Goal: Task Accomplishment & Management: Use online tool/utility

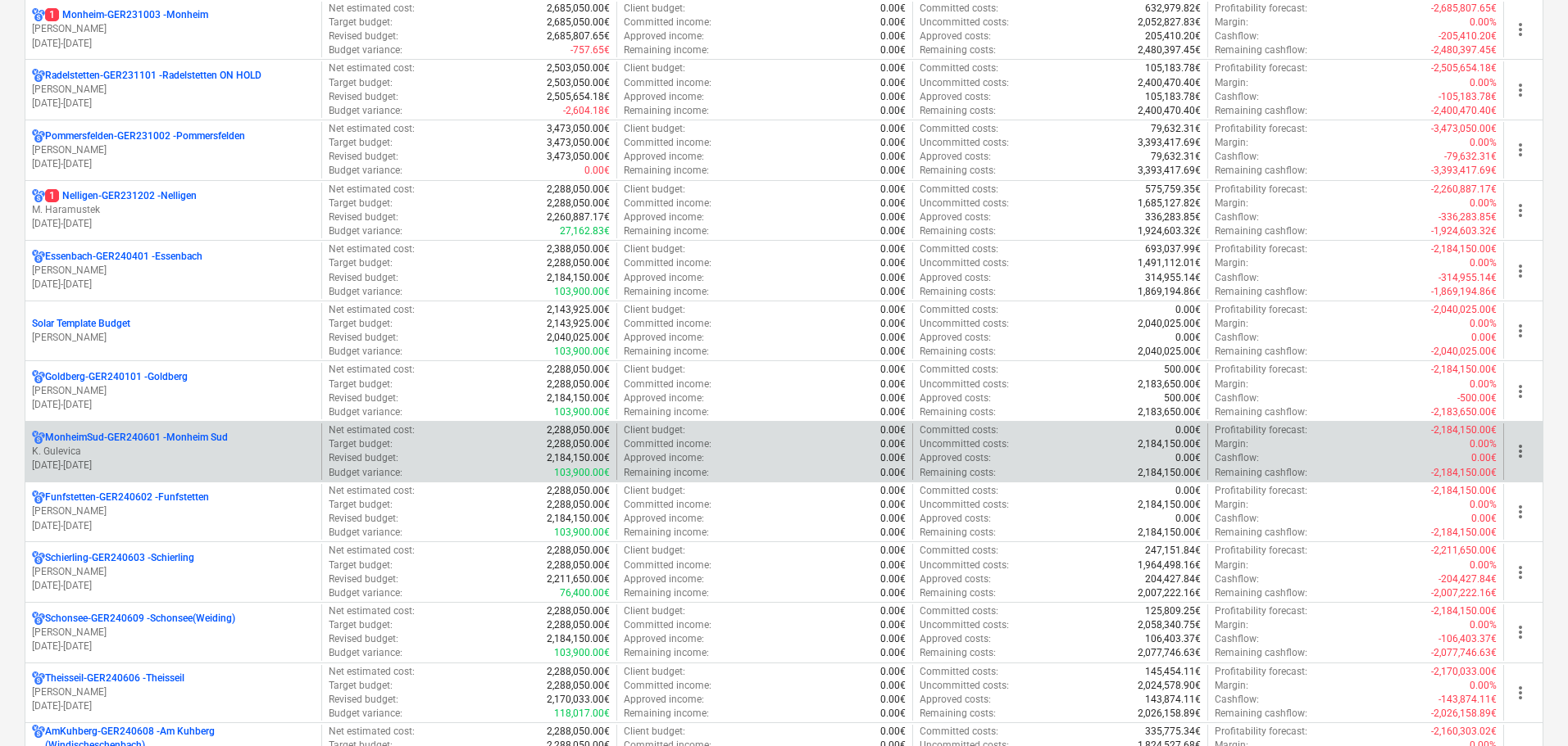
scroll to position [328, 0]
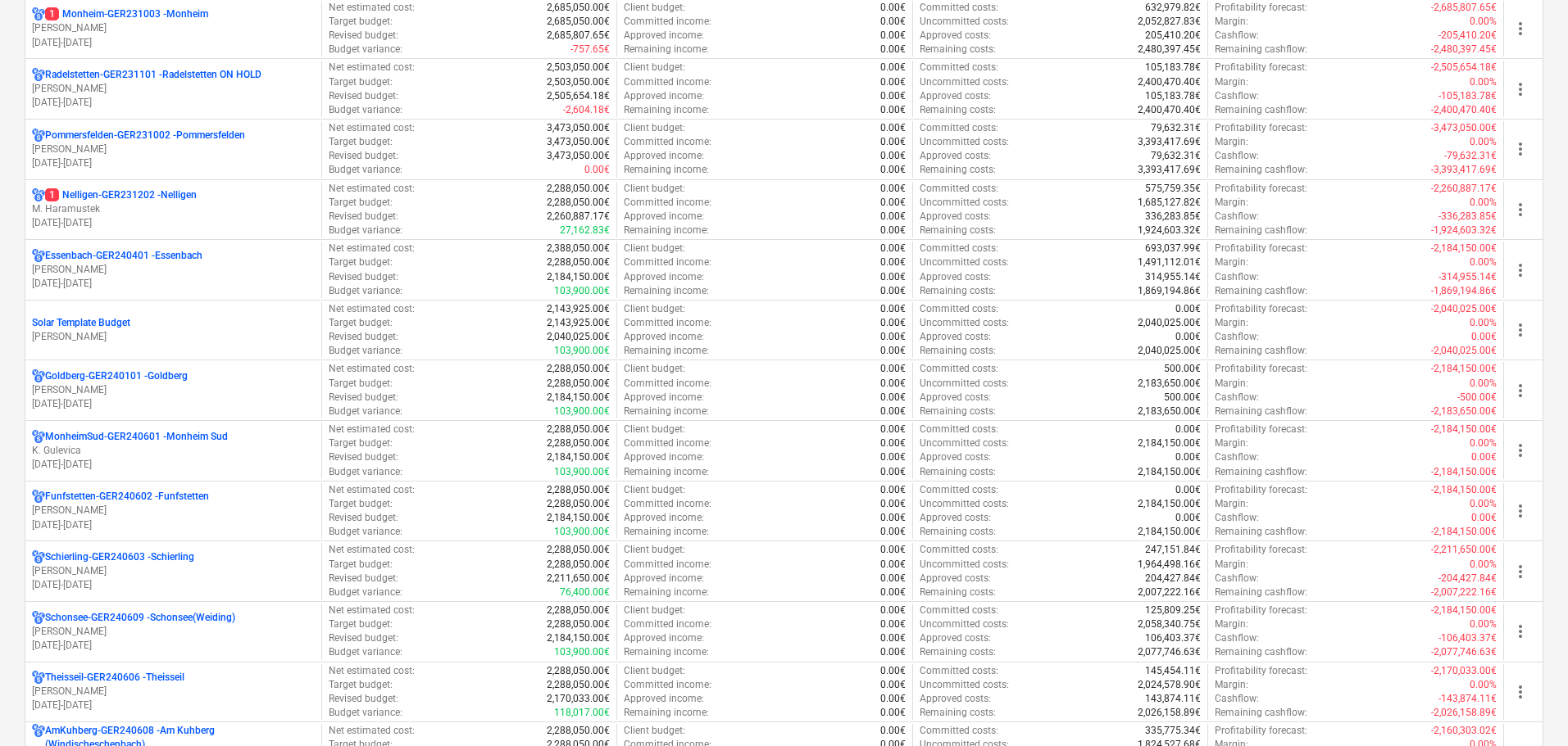
click at [148, 448] on p "K. Gulevica" at bounding box center [173, 451] width 283 height 14
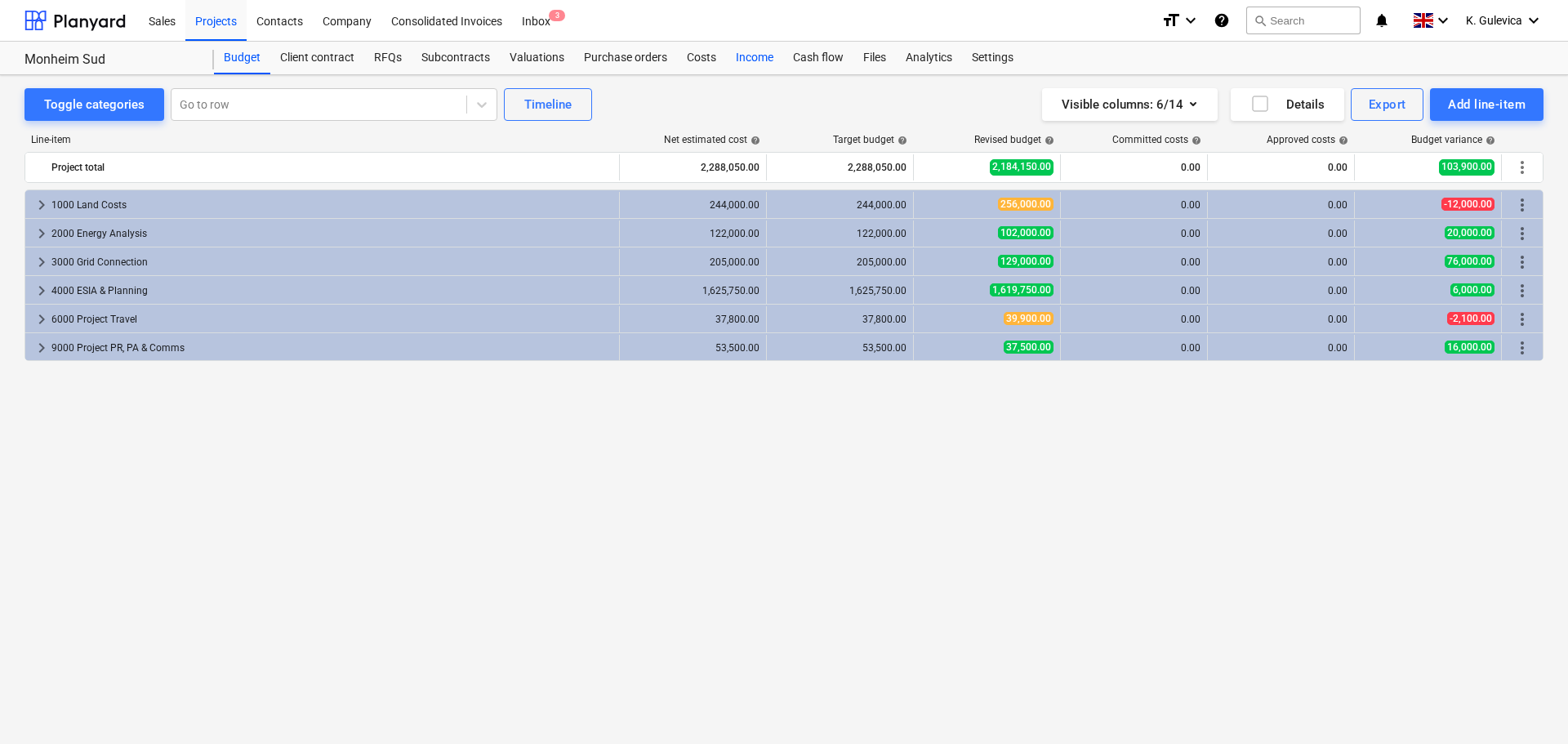
drag, startPoint x: 697, startPoint y: 57, endPoint x: 733, endPoint y: 71, distance: 38.6
click at [697, 57] on div "Costs" at bounding box center [701, 58] width 49 height 33
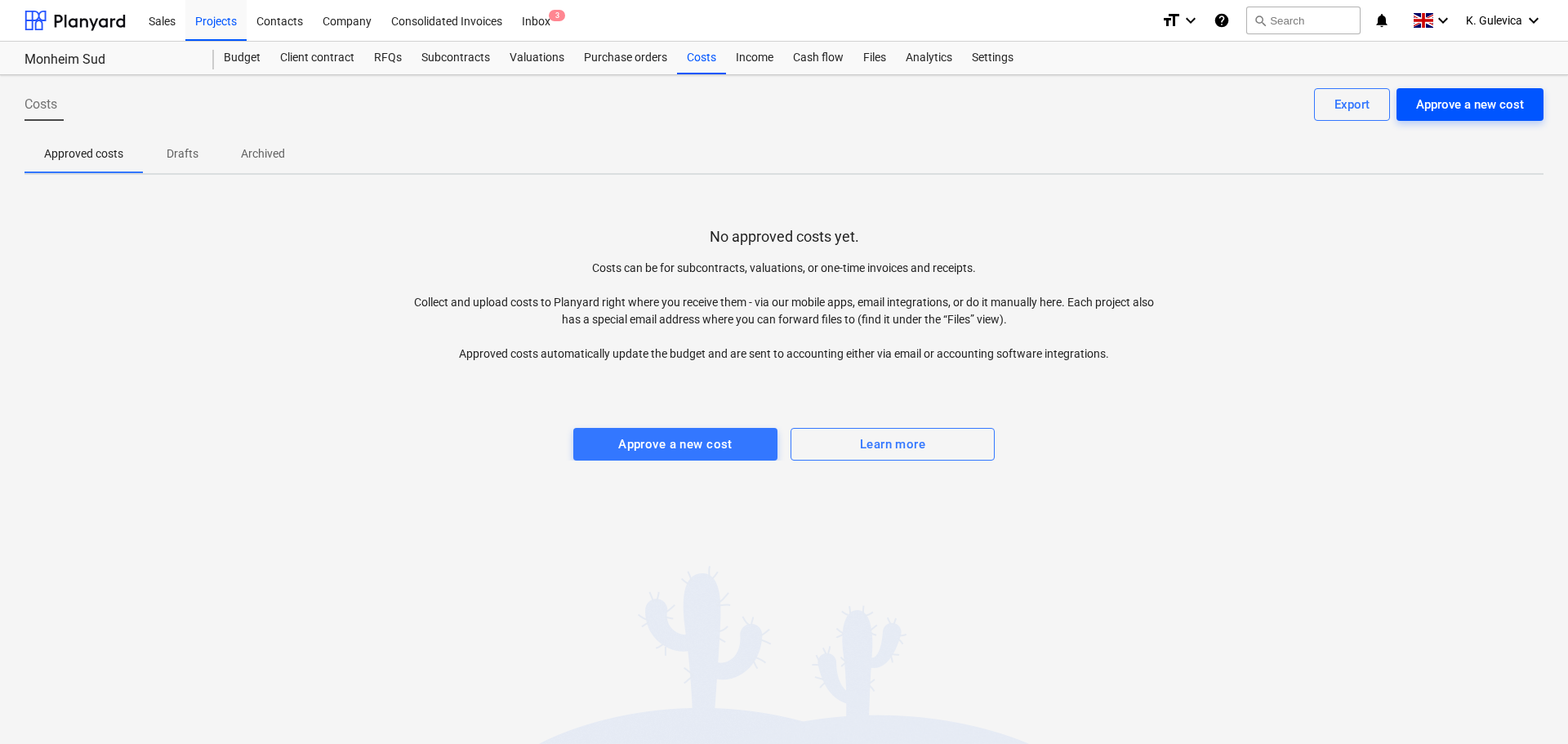
click at [1494, 99] on div "Approve a new cost" at bounding box center [1470, 104] width 108 height 22
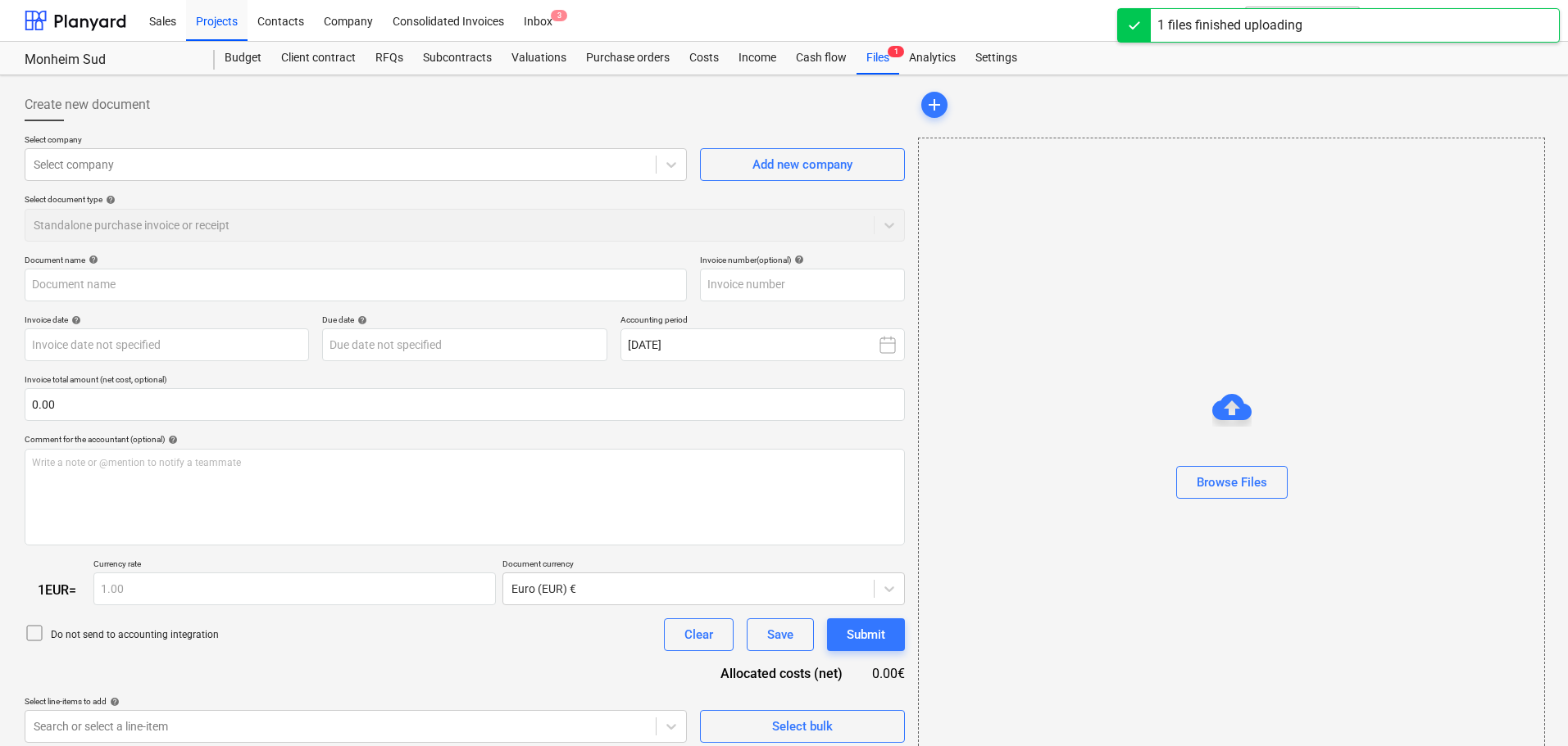
type input "GEM - Rechnung [PERSON_NAME].pdf"
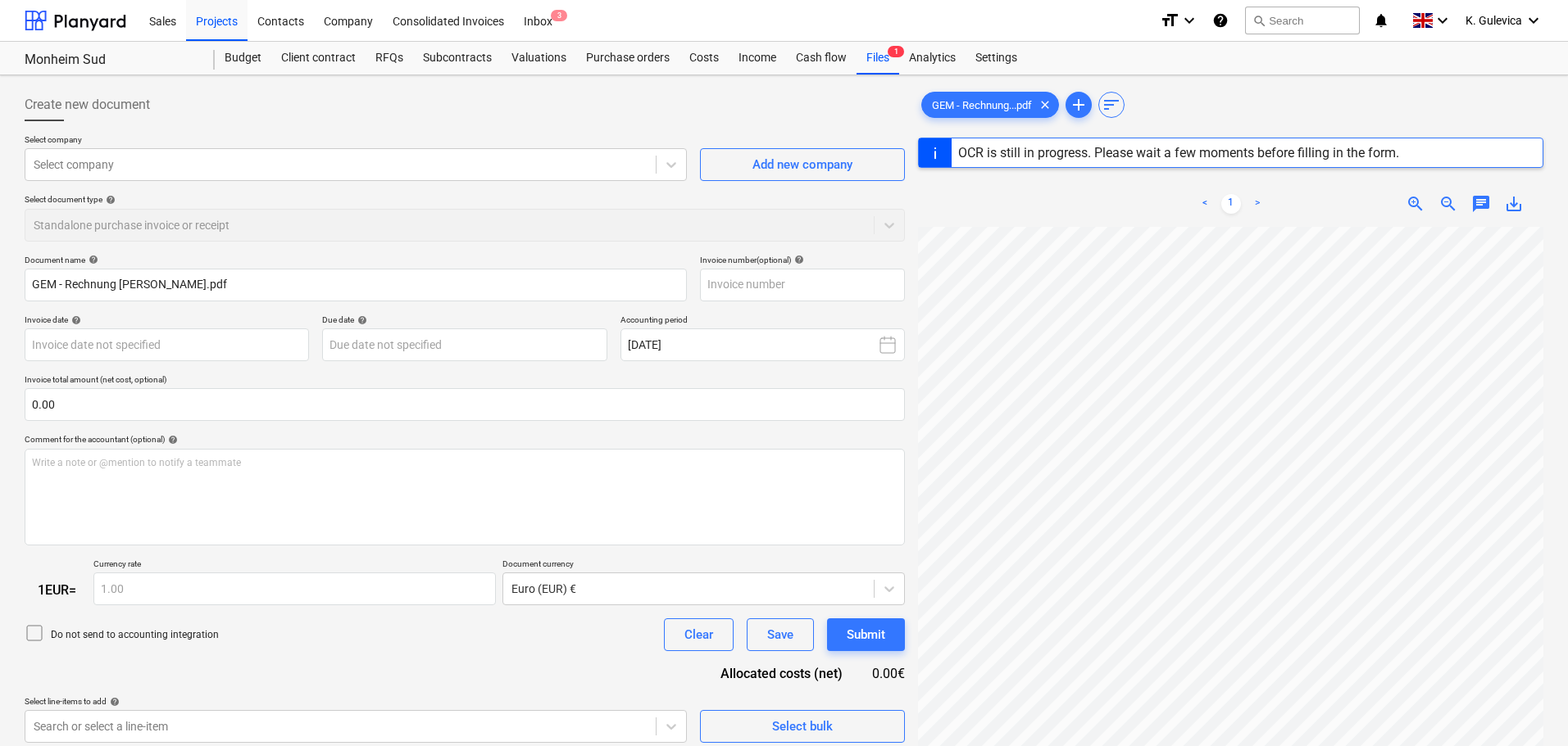
type input "[DATE]"
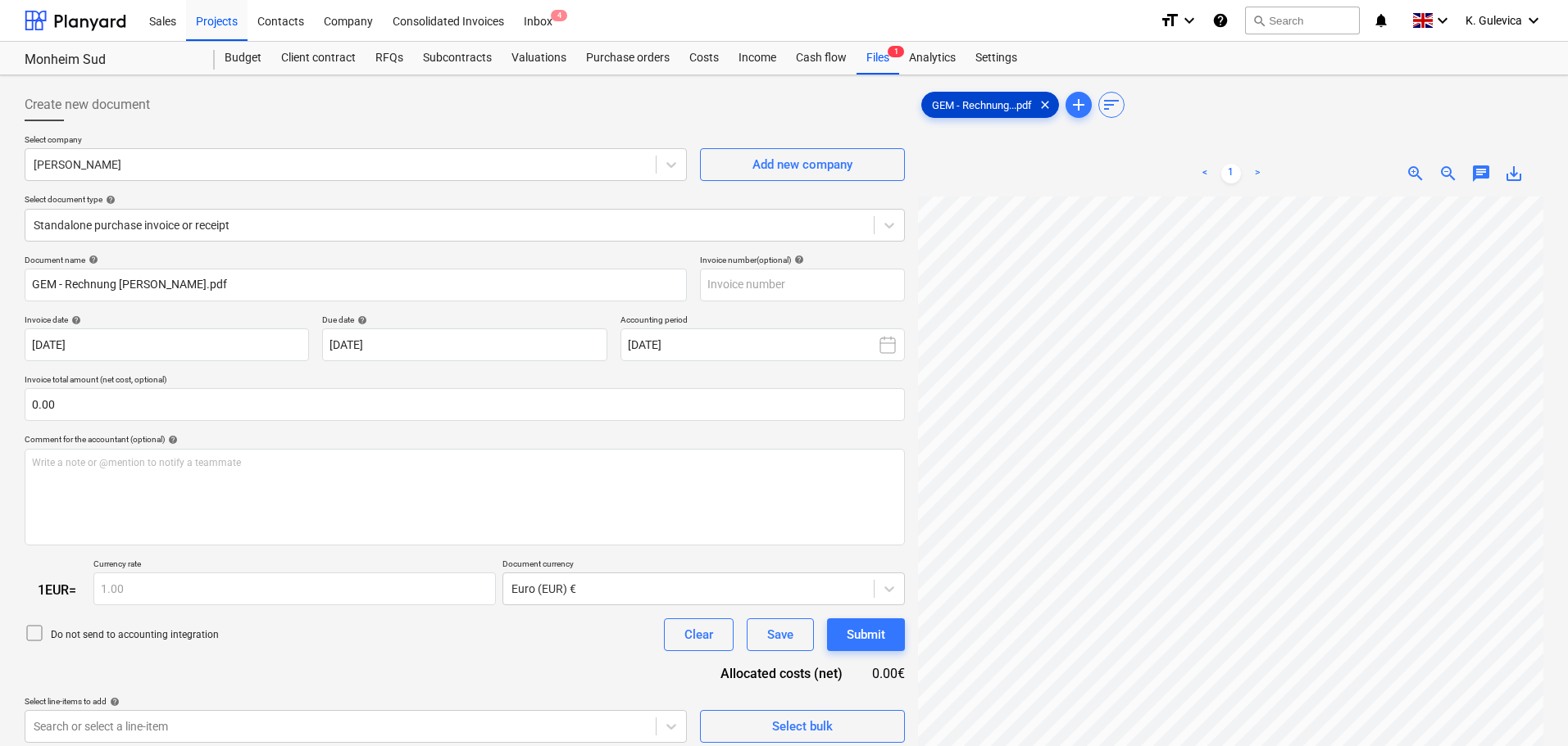
drag, startPoint x: 1043, startPoint y: 104, endPoint x: 1066, endPoint y: 123, distance: 29.8
click at [1043, 104] on span "clear" at bounding box center [1044, 104] width 20 height 20
drag, startPoint x: 969, startPoint y: 101, endPoint x: 1022, endPoint y: 121, distance: 56.6
click at [969, 102] on span "GEM - Rechnung...pdf" at bounding box center [981, 105] width 120 height 12
click at [790, 166] on div "Add new company" at bounding box center [803, 165] width 100 height 22
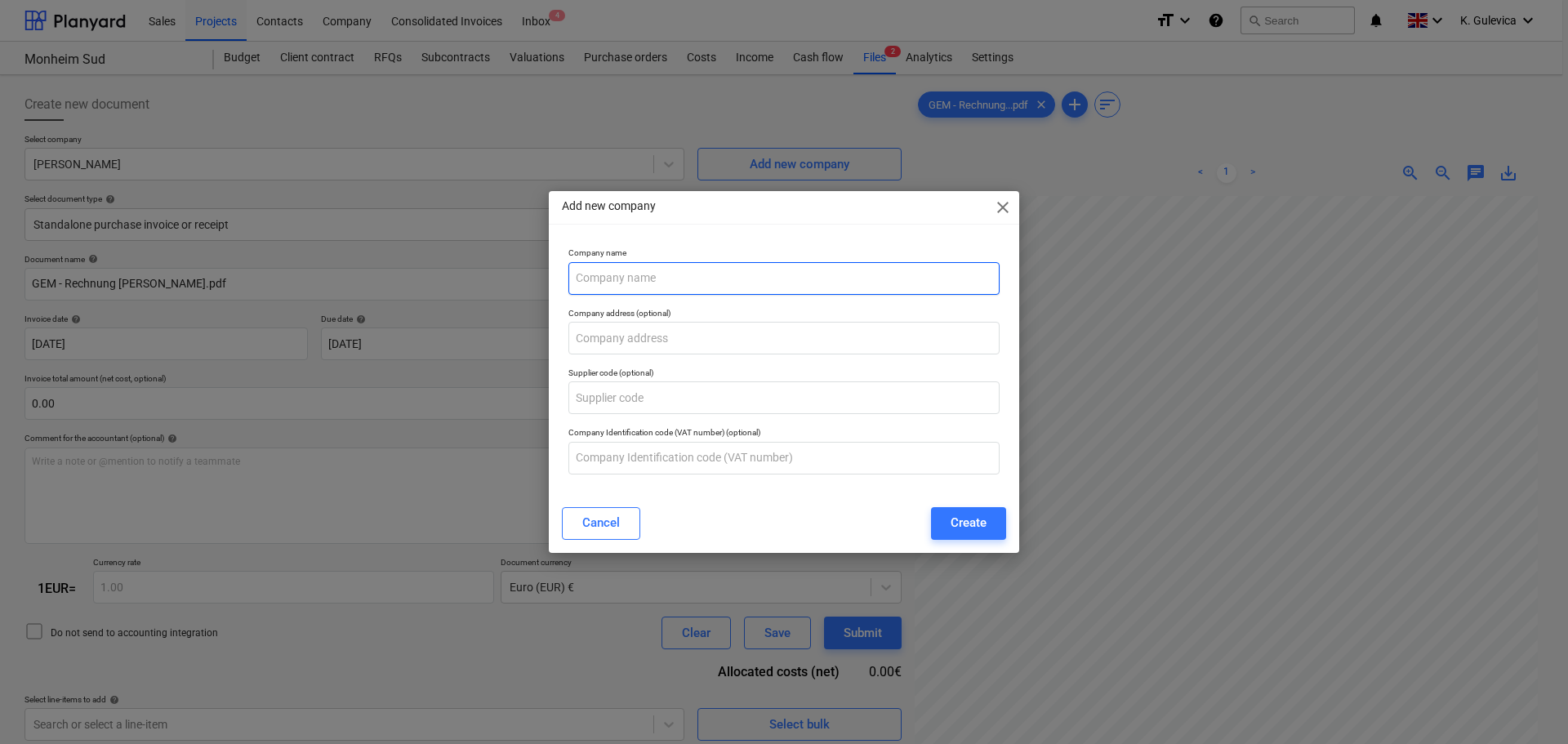
click at [849, 267] on input "text" at bounding box center [784, 279] width 431 height 33
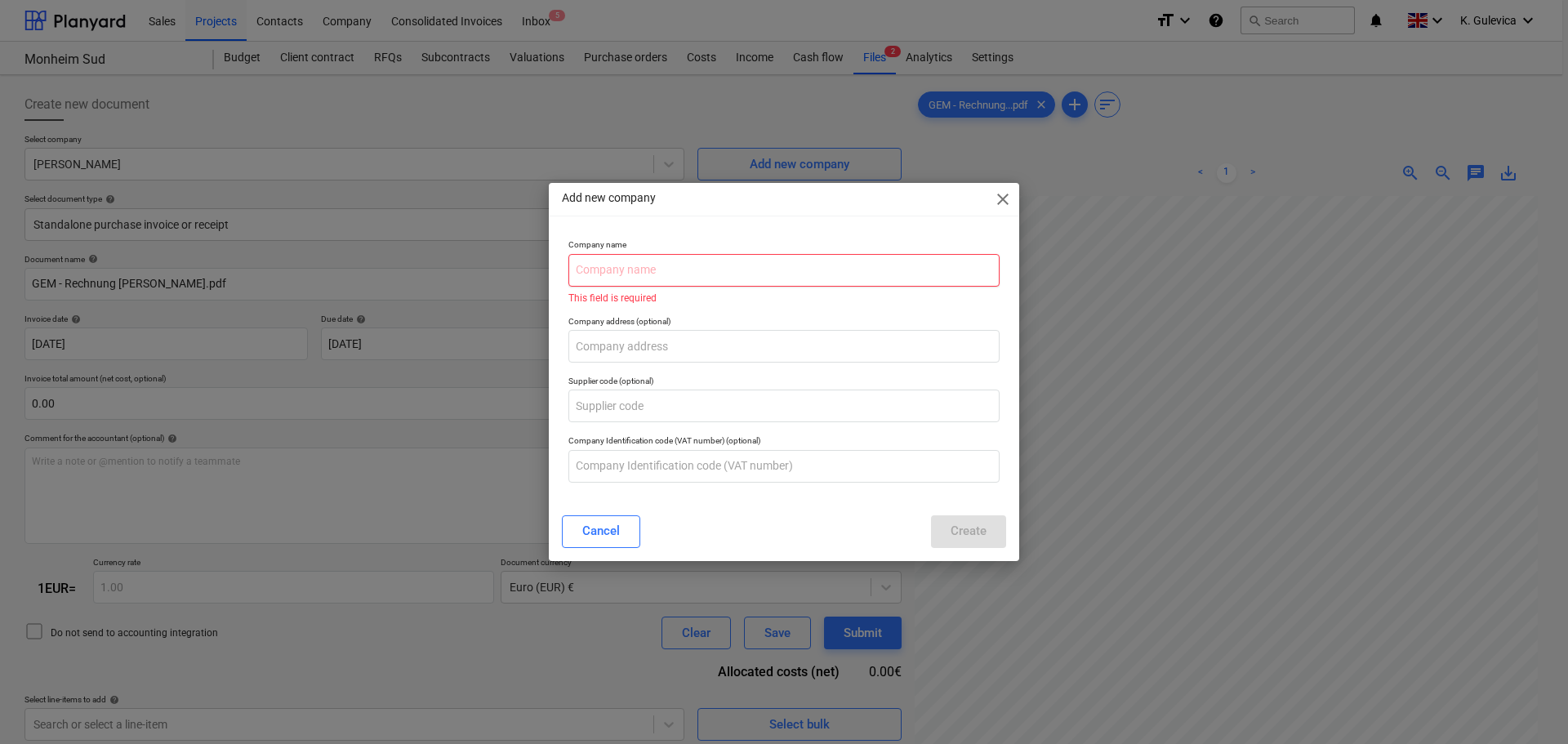
click at [722, 261] on input "text" at bounding box center [784, 270] width 431 height 33
paste input "[GEOGRAPHIC_DATA]"
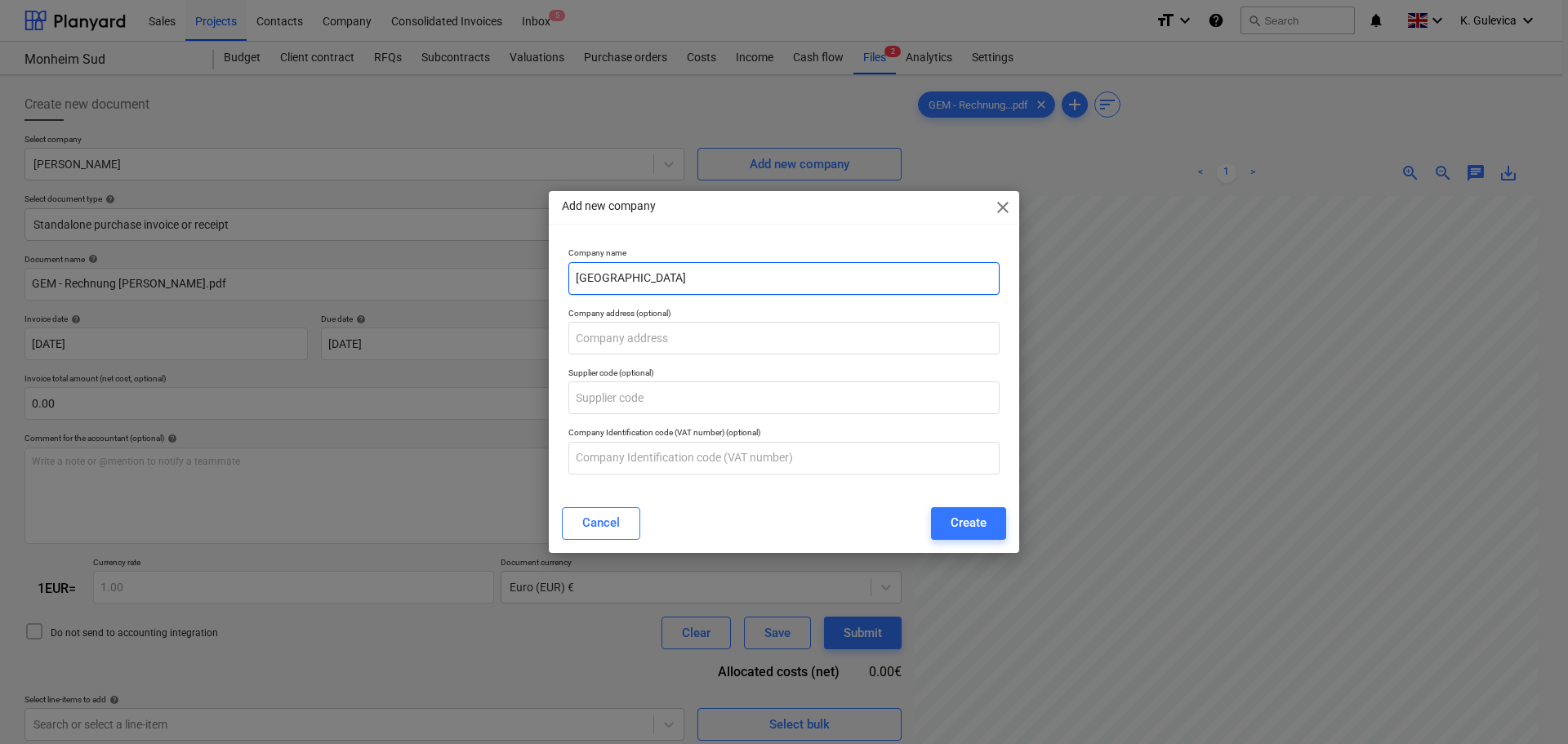
click at [627, 279] on input "[GEOGRAPHIC_DATA]" at bounding box center [784, 279] width 431 height 33
click at [641, 276] on input "[GEOGRAPHIC_DATA]" at bounding box center [784, 279] width 431 height 33
click at [751, 280] on input "Monheim Sud WF -" at bounding box center [784, 279] width 431 height 33
paste input "[PERSON_NAME]"
click at [735, 274] on input "Monheim Sud [PERSON_NAME]" at bounding box center [784, 279] width 431 height 33
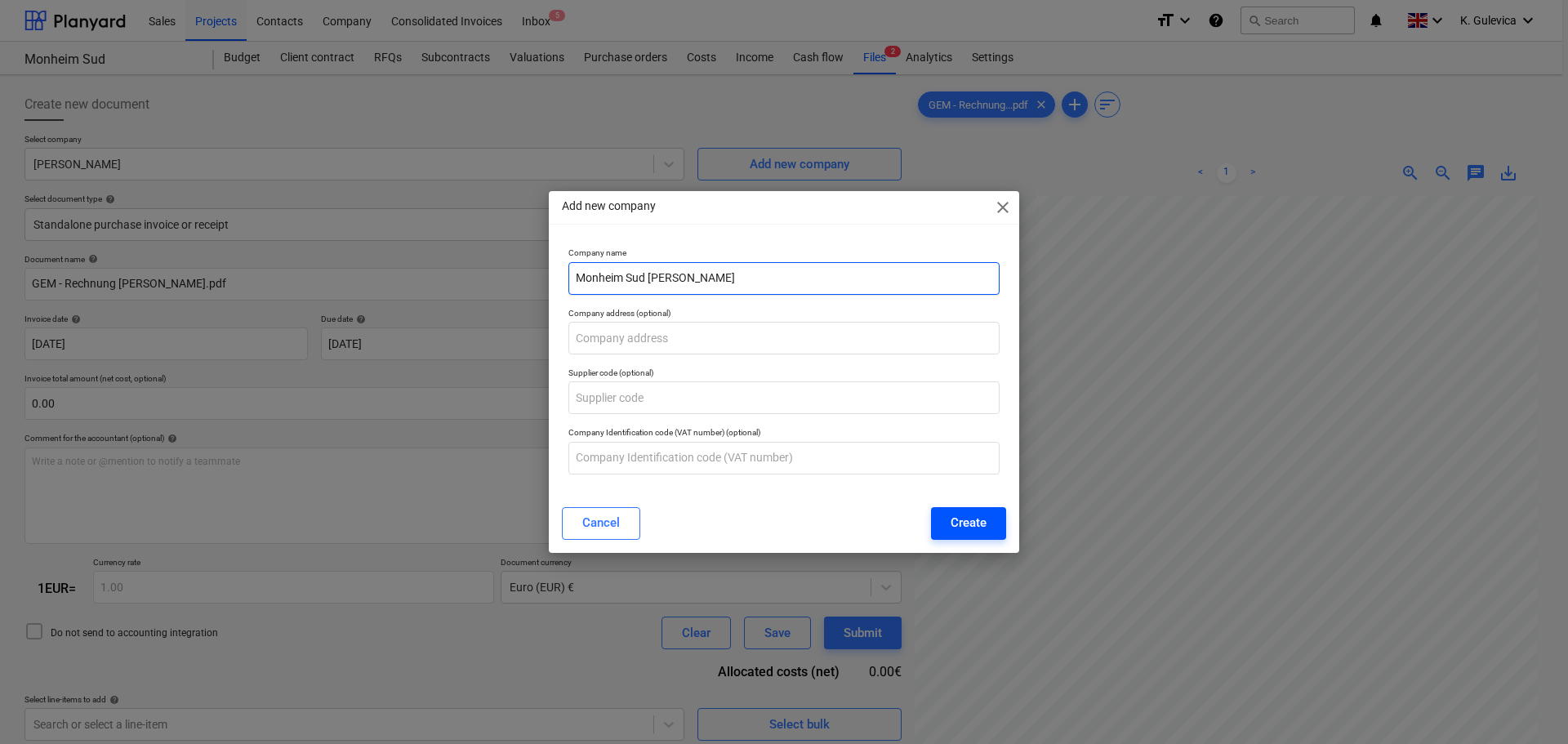
type input "Monheim Sud [PERSON_NAME]"
click at [962, 516] on div "Create" at bounding box center [968, 522] width 36 height 22
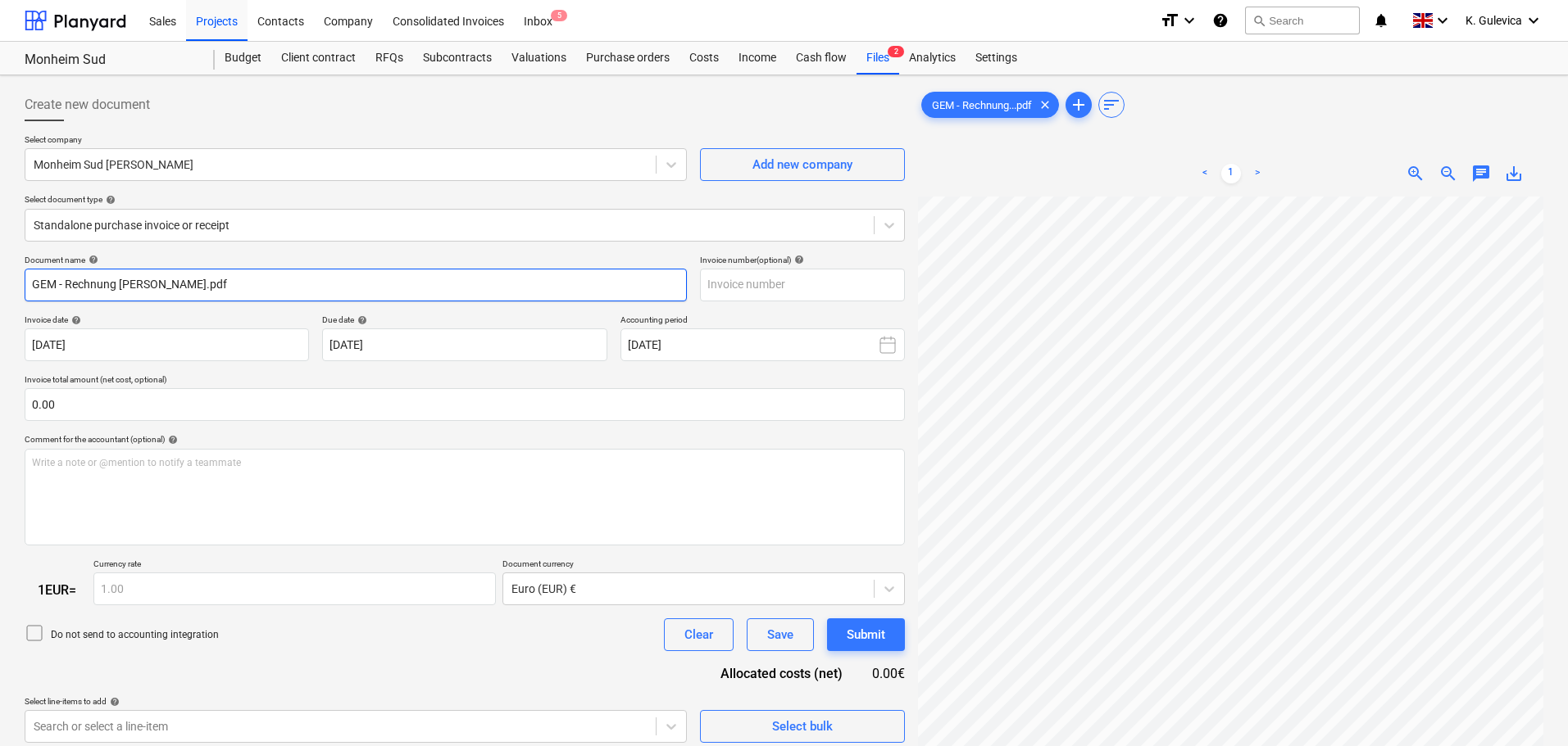
drag, startPoint x: 192, startPoint y: 283, endPoint x: -150, endPoint y: 286, distance: 342.0
click at [0, 286] on html "Sales Projects Contacts Company Consolidated Invoices Inbox 5 format_size keybo…" at bounding box center [784, 373] width 1568 height 746
paste input "[PERSON_NAME]"
click at [92, 285] on input "[PERSON_NAME]" at bounding box center [355, 285] width 662 height 33
drag, startPoint x: 138, startPoint y: 282, endPoint x: -87, endPoint y: 295, distance: 225.4
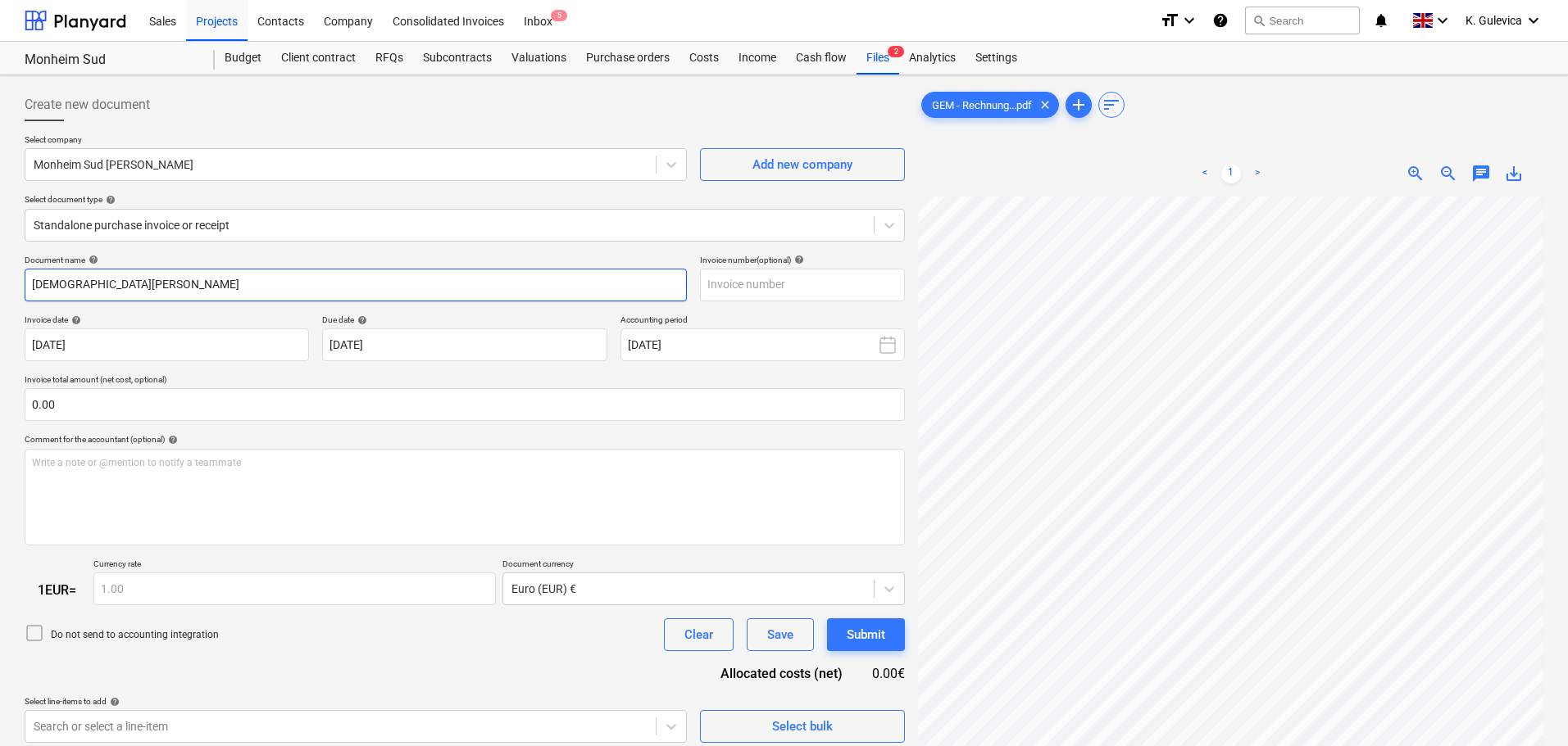
click at [0, 295] on html "Sales Projects Contacts Company Consolidated Invoices Inbox 5 format_size keybo…" at bounding box center [784, 373] width 1568 height 746
type input "[DEMOGRAPHIC_DATA][PERSON_NAME]"
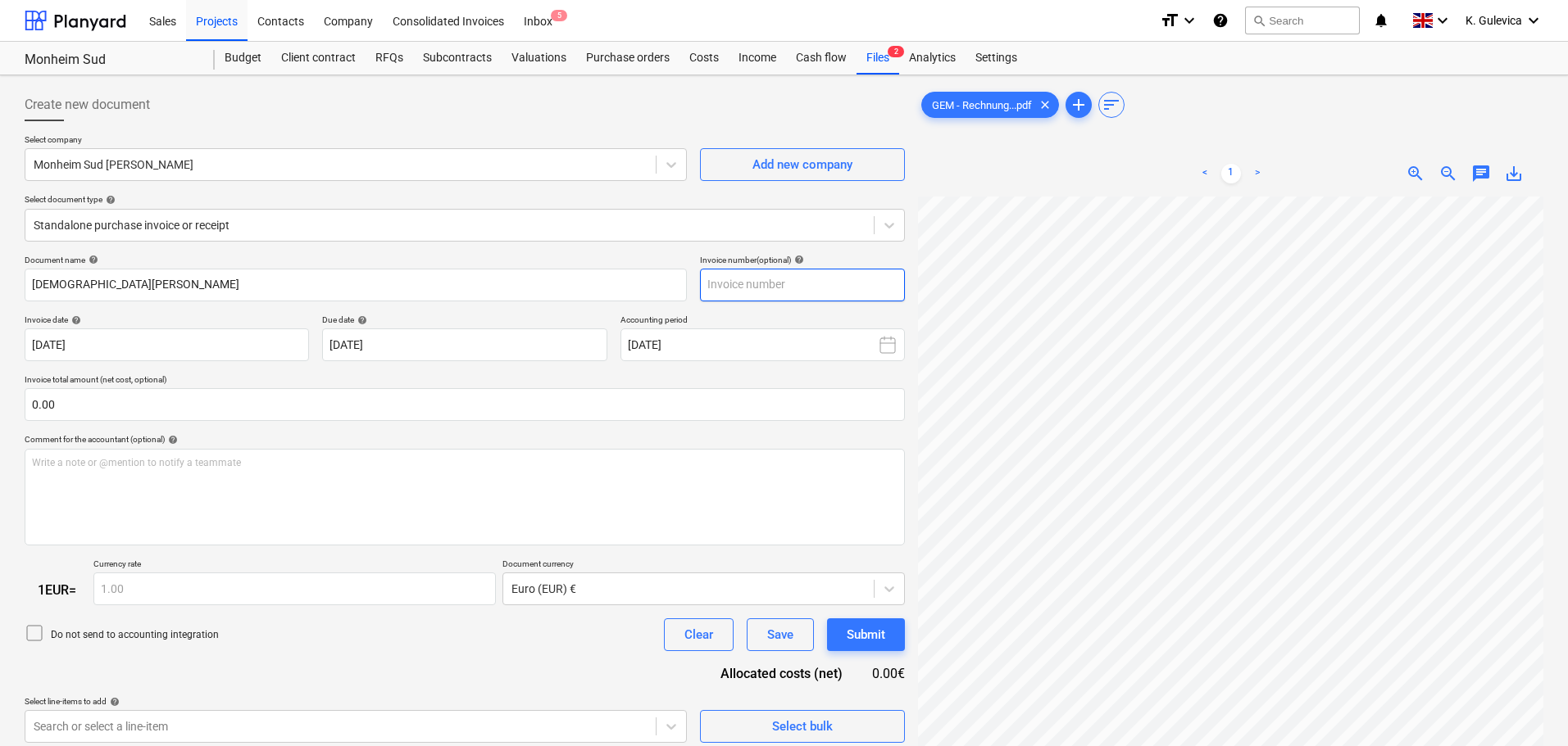
click at [763, 286] on input "text" at bounding box center [802, 285] width 205 height 33
paste input "[DEMOGRAPHIC_DATA][PERSON_NAME]"
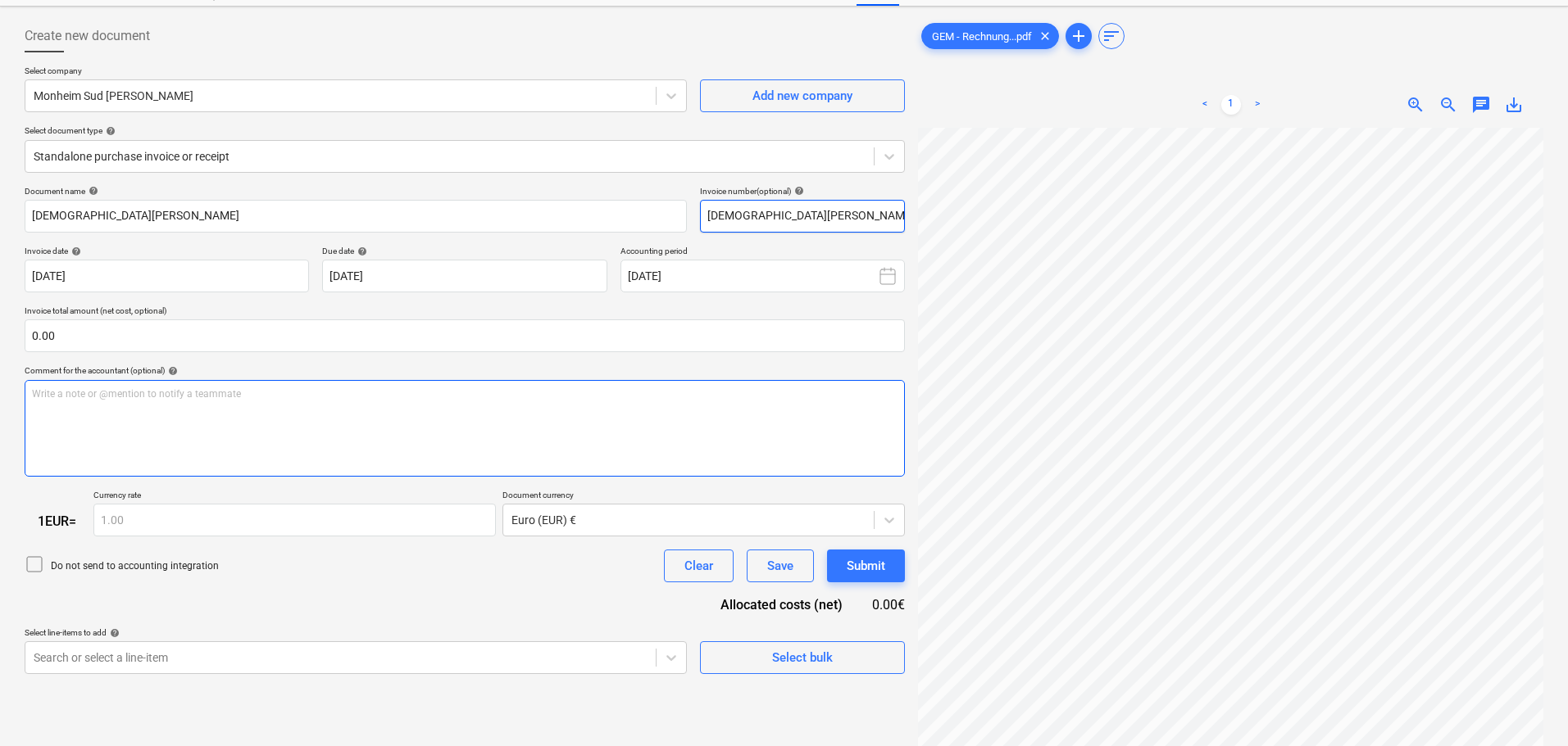
scroll to position [164, 0]
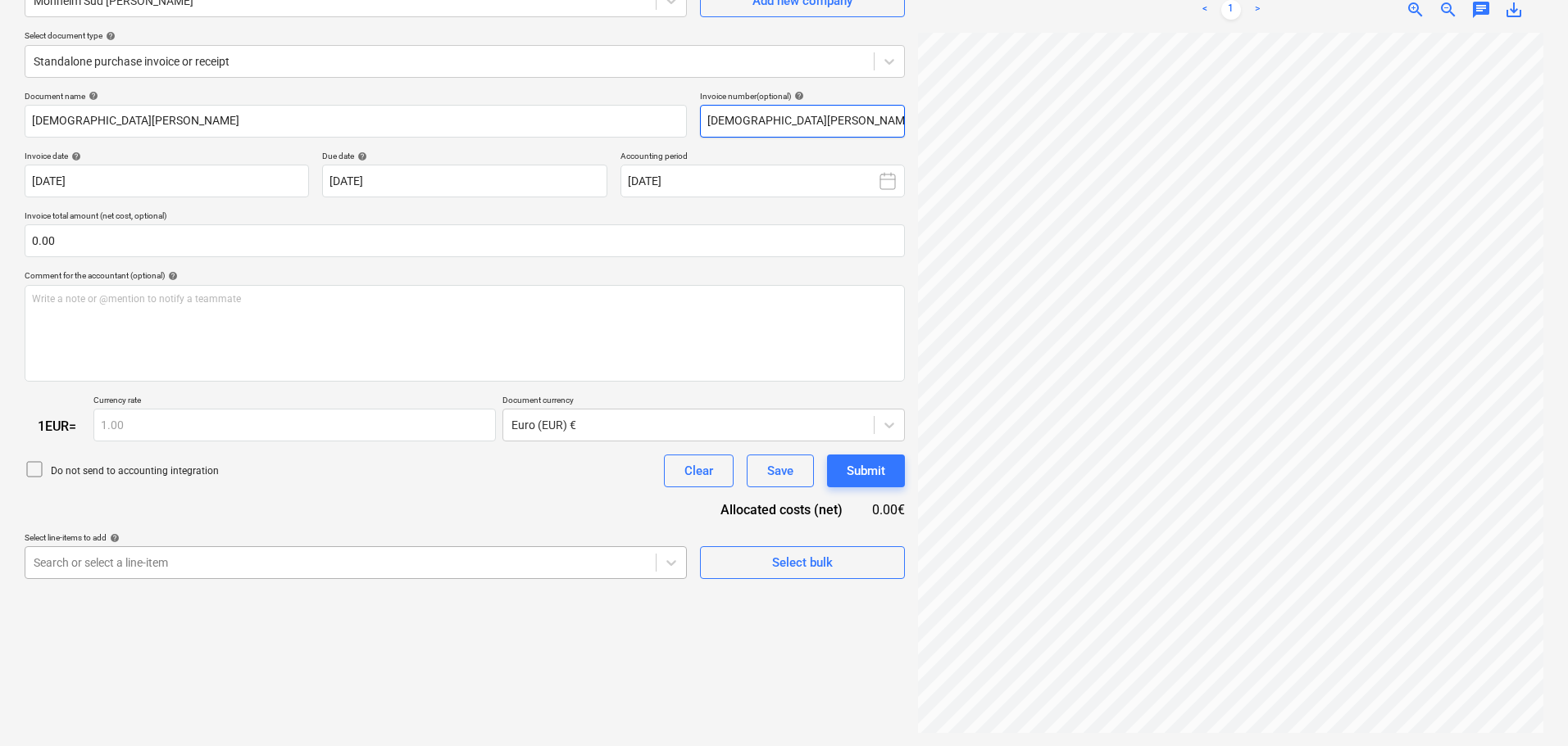
type input "[DEMOGRAPHIC_DATA][PERSON_NAME]"
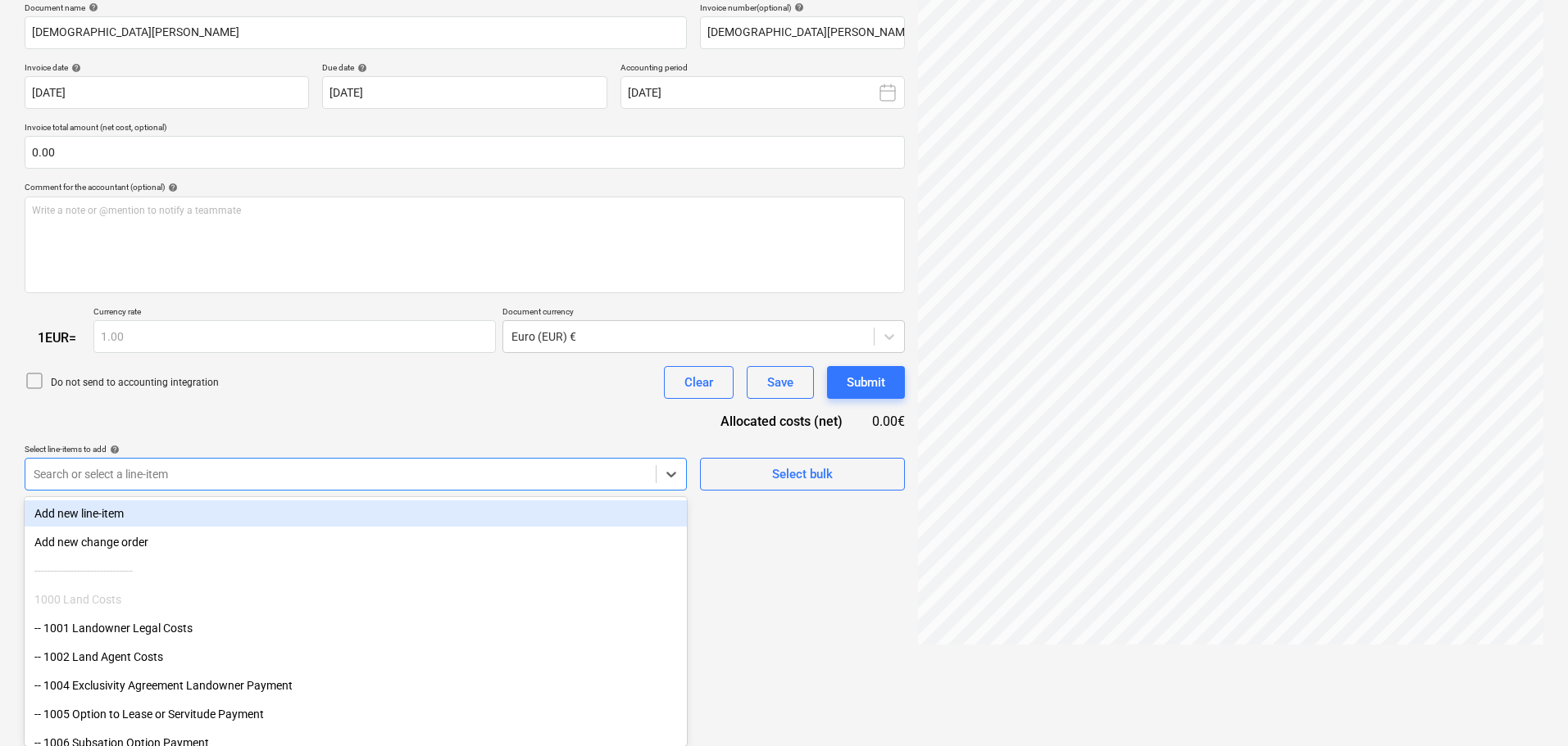
click at [401, 494] on body "Sales Projects Contacts Company Consolidated Invoices Inbox 5 format_size keybo…" at bounding box center [784, 120] width 1568 height 746
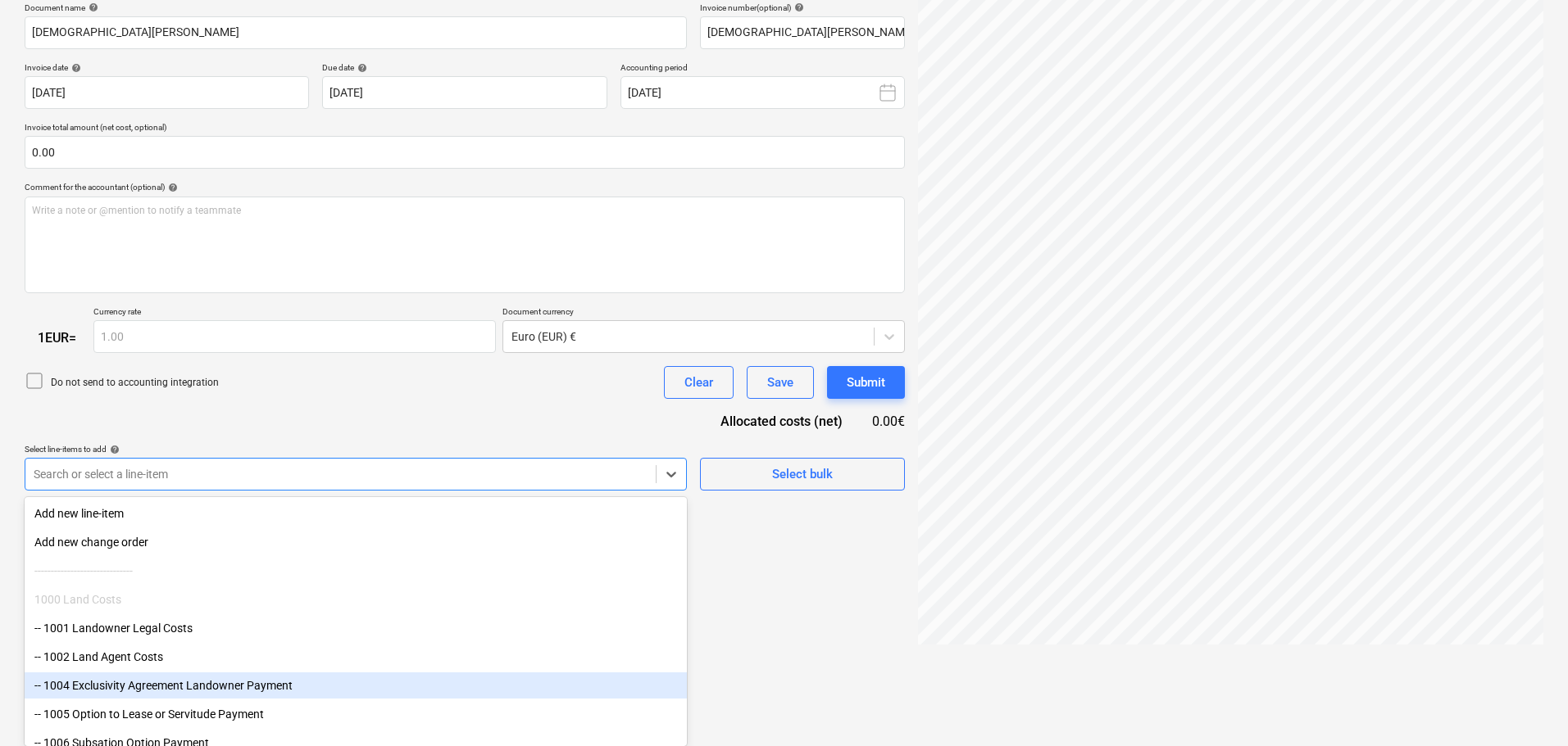
click at [173, 683] on div "-- 1004 Exclusivity Agreement Landowner Payment" at bounding box center [355, 686] width 662 height 26
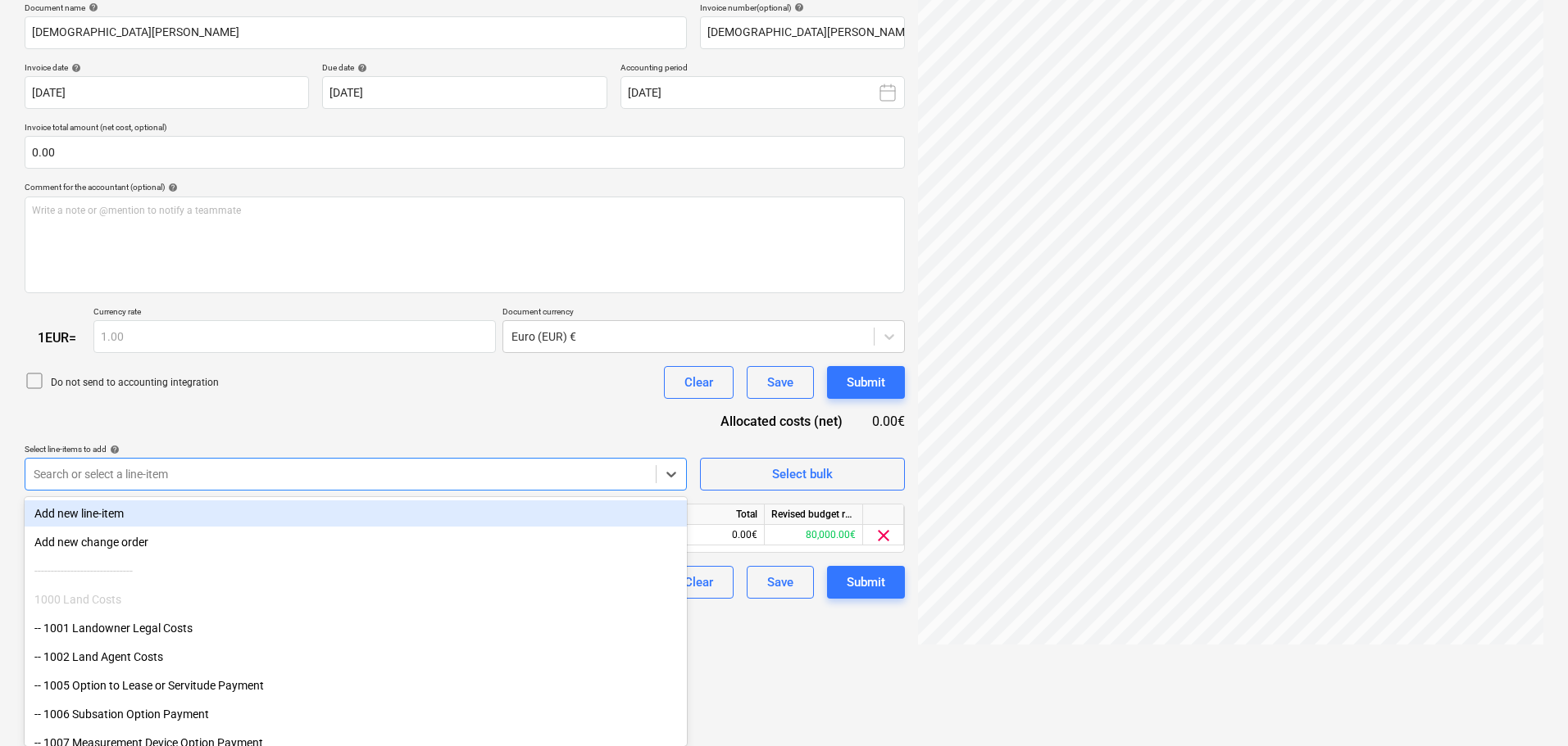
click at [373, 398] on div "Document name help [PERSON_NAME] Invoice number (optional) help [PERSON_NAME] I…" at bounding box center [464, 301] width 880 height 597
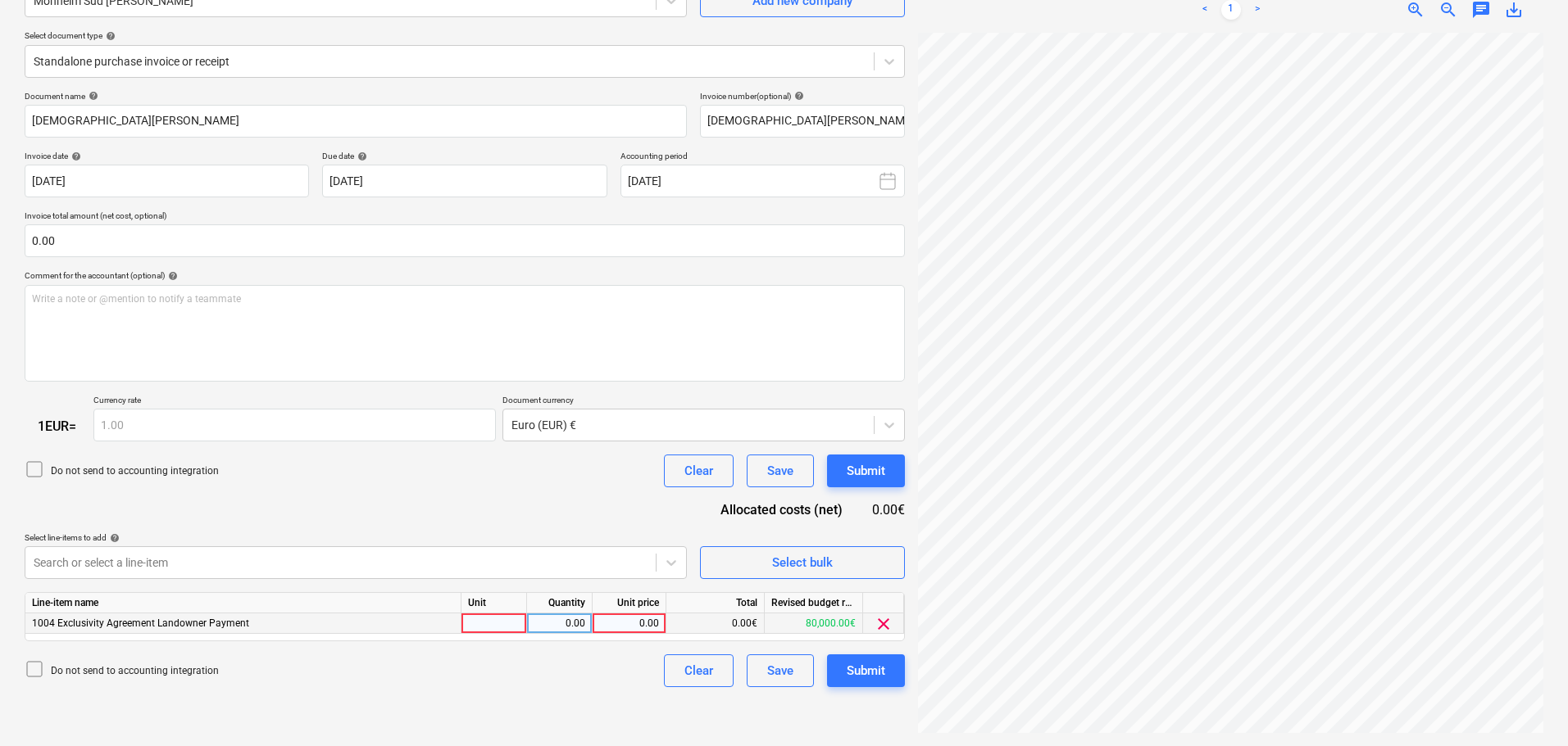
click at [627, 627] on div "0.00" at bounding box center [628, 624] width 60 height 21
type input "1500"
click at [866, 668] on div "Submit" at bounding box center [866, 670] width 39 height 22
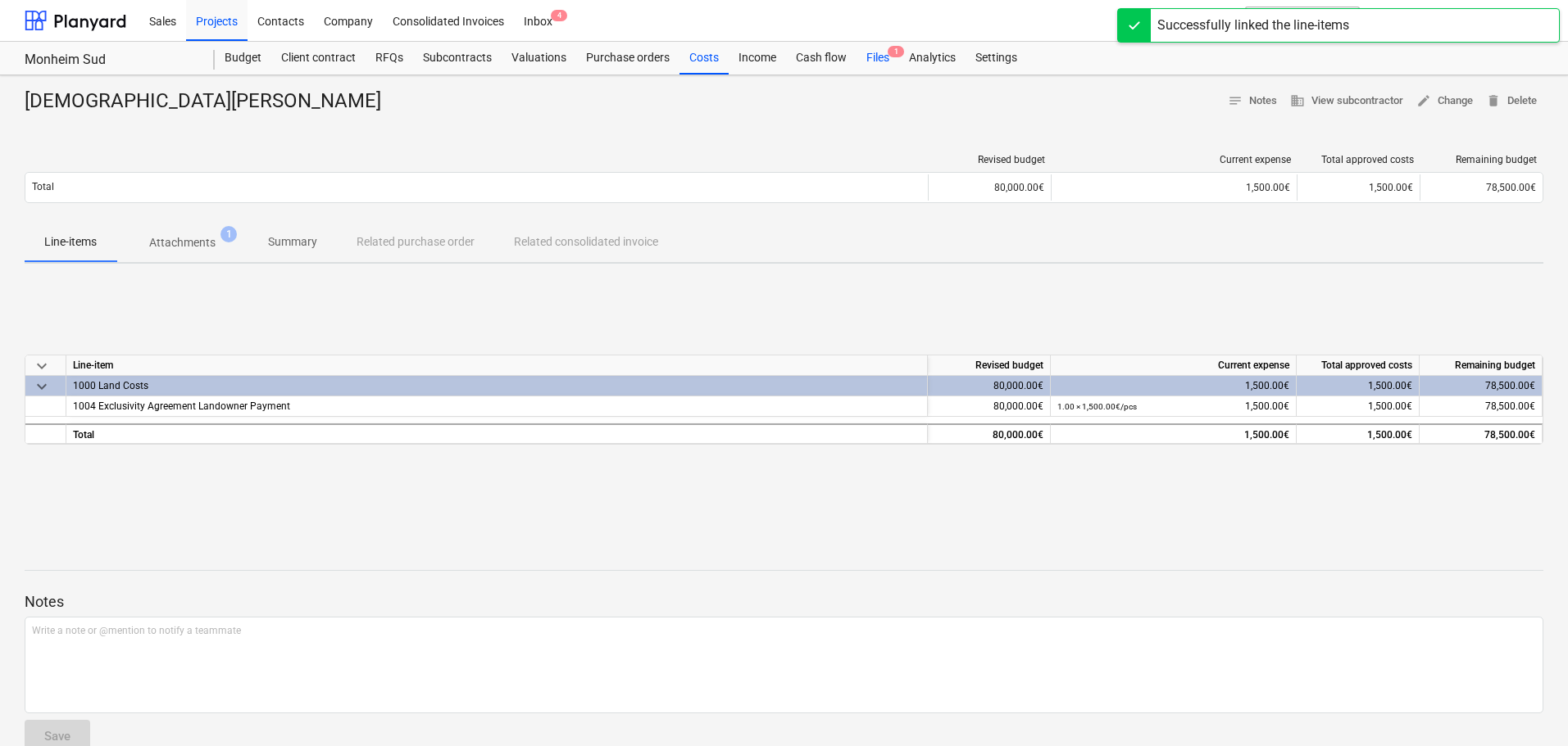
click at [879, 52] on div "Files 1" at bounding box center [877, 58] width 42 height 33
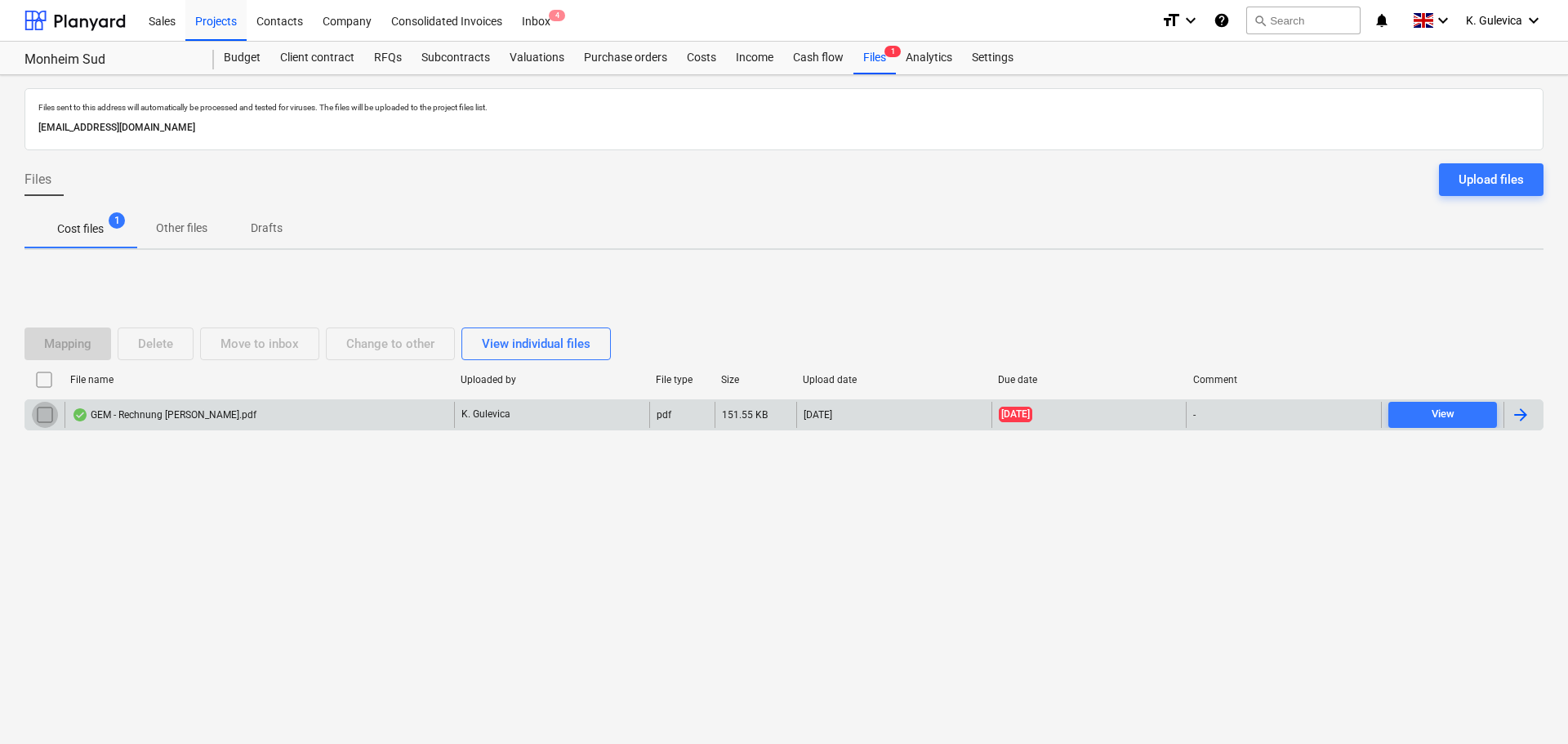
click at [38, 417] on input "checkbox" at bounding box center [45, 415] width 26 height 26
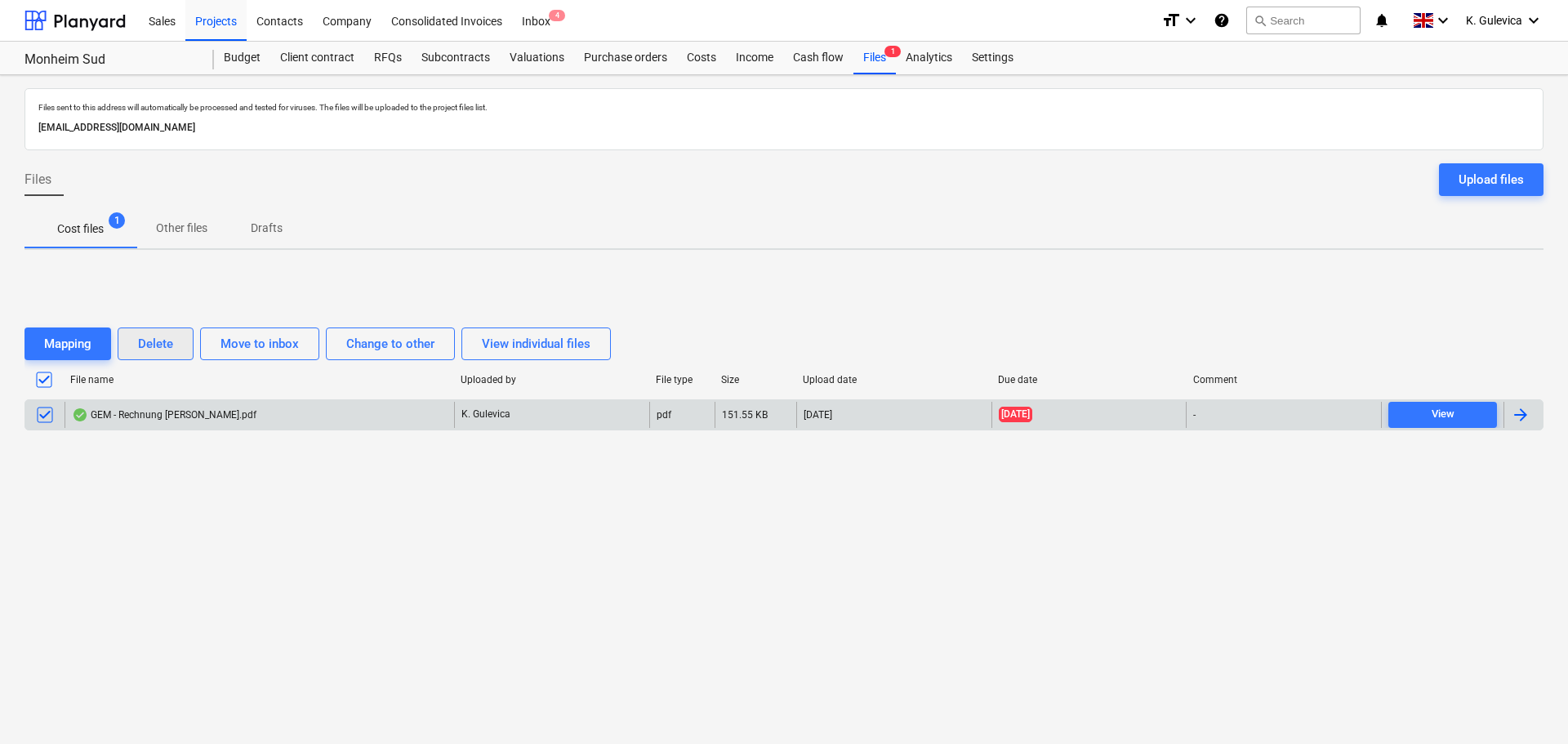
click at [154, 352] on div "Delete" at bounding box center [155, 343] width 35 height 22
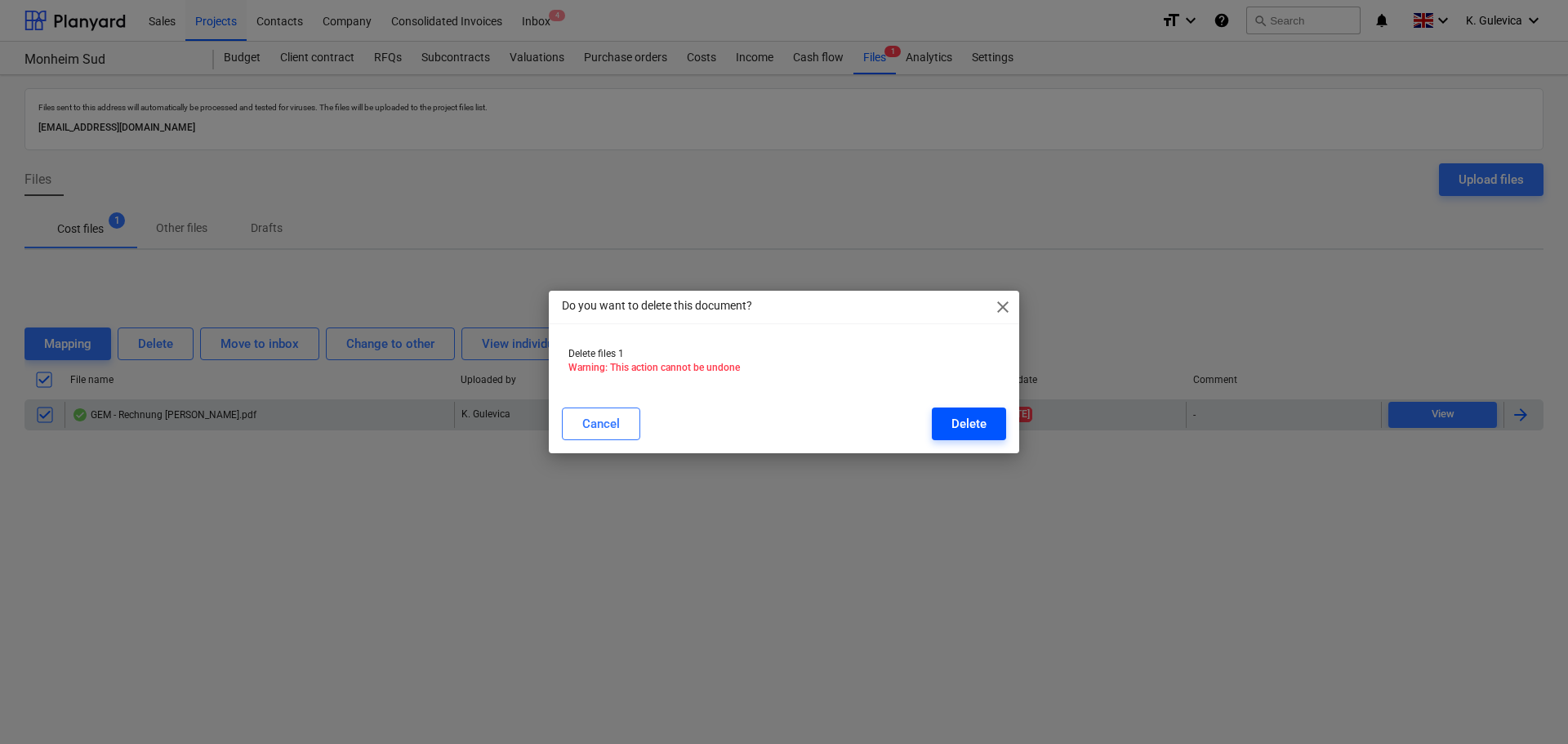
click at [960, 424] on div "Delete" at bounding box center [968, 424] width 35 height 22
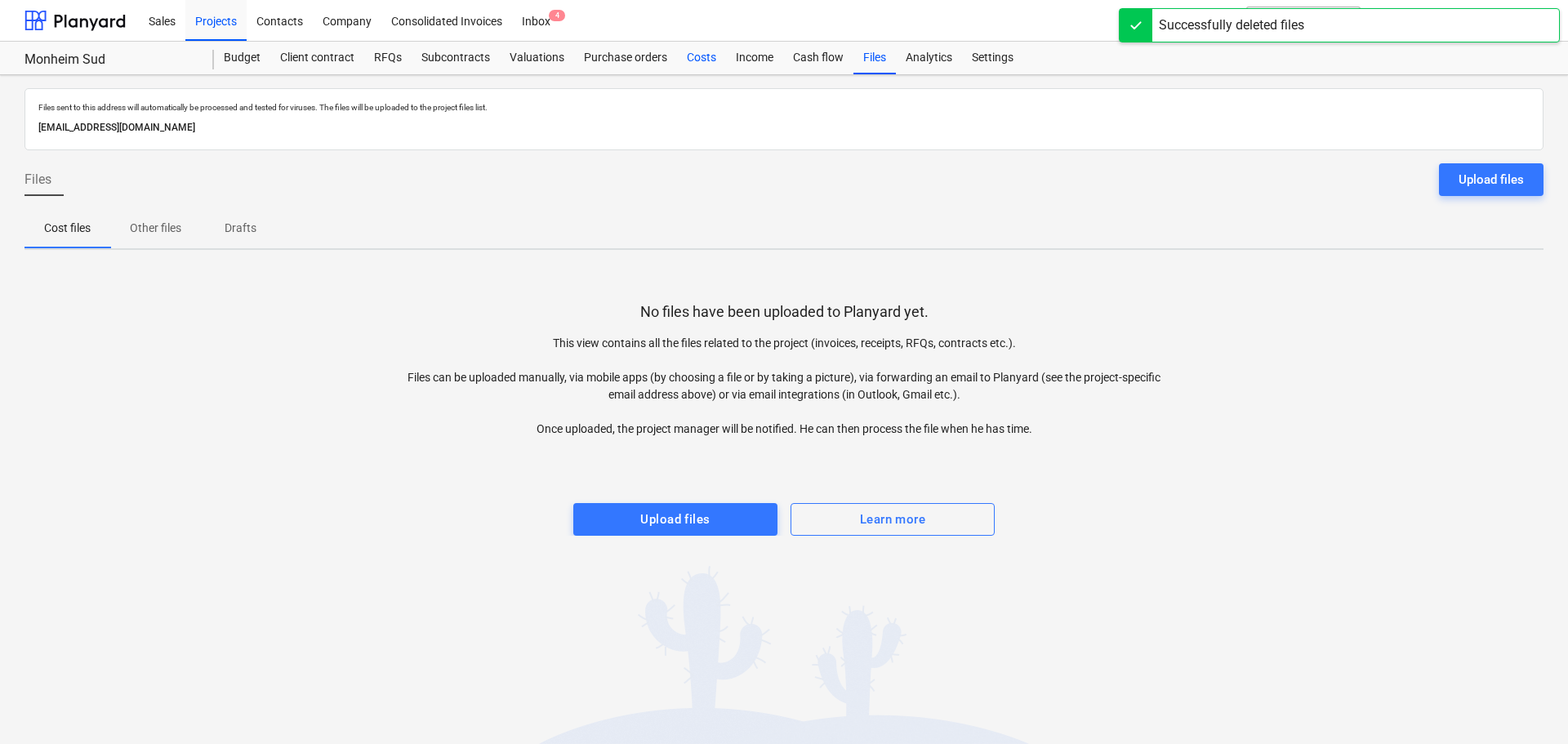
click at [692, 59] on div "Costs" at bounding box center [701, 58] width 49 height 33
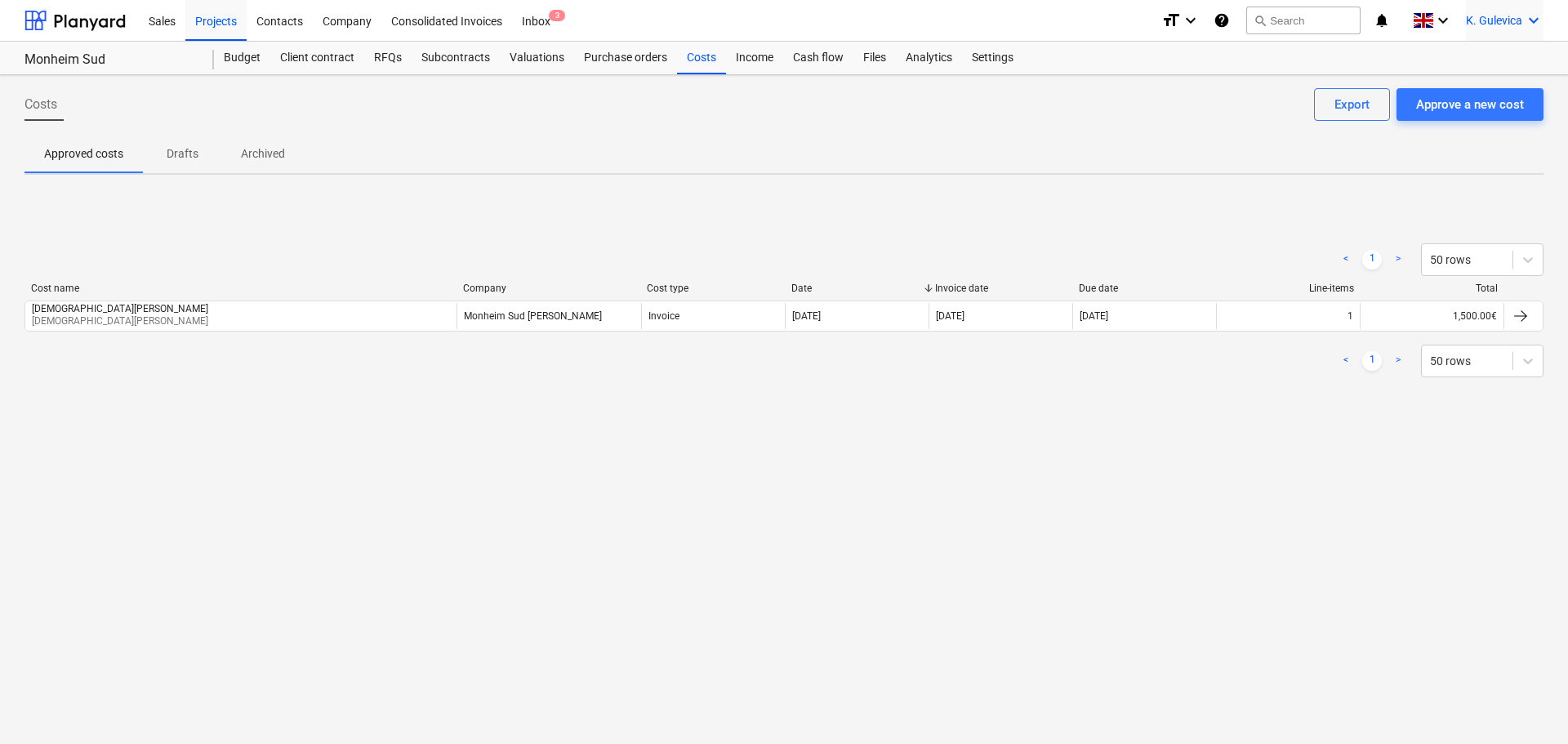
click at [1496, 26] on span "K. Gulevica" at bounding box center [1495, 20] width 57 height 13
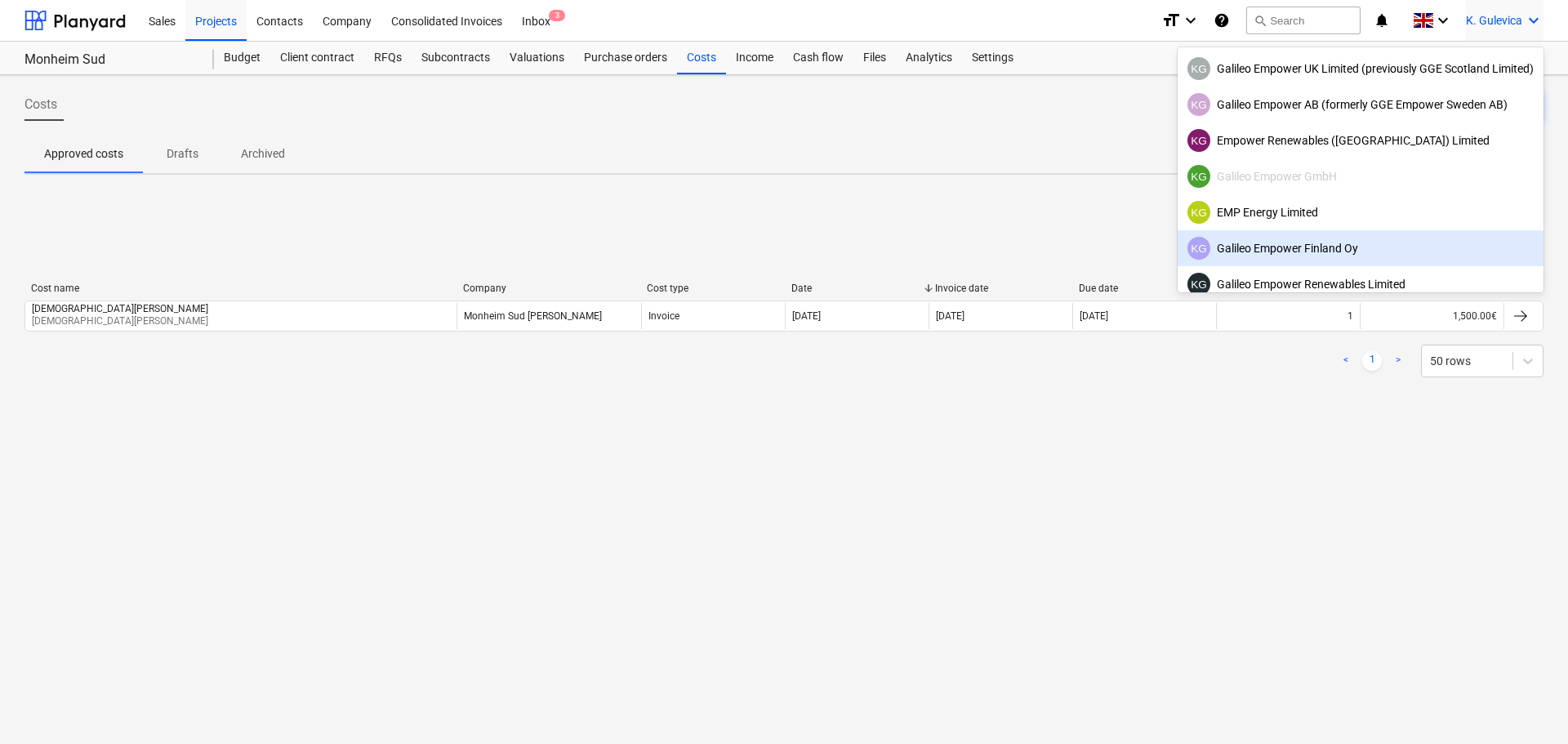
click at [1287, 252] on div "KG Galileo Empower Finland Oy" at bounding box center [1361, 248] width 347 height 23
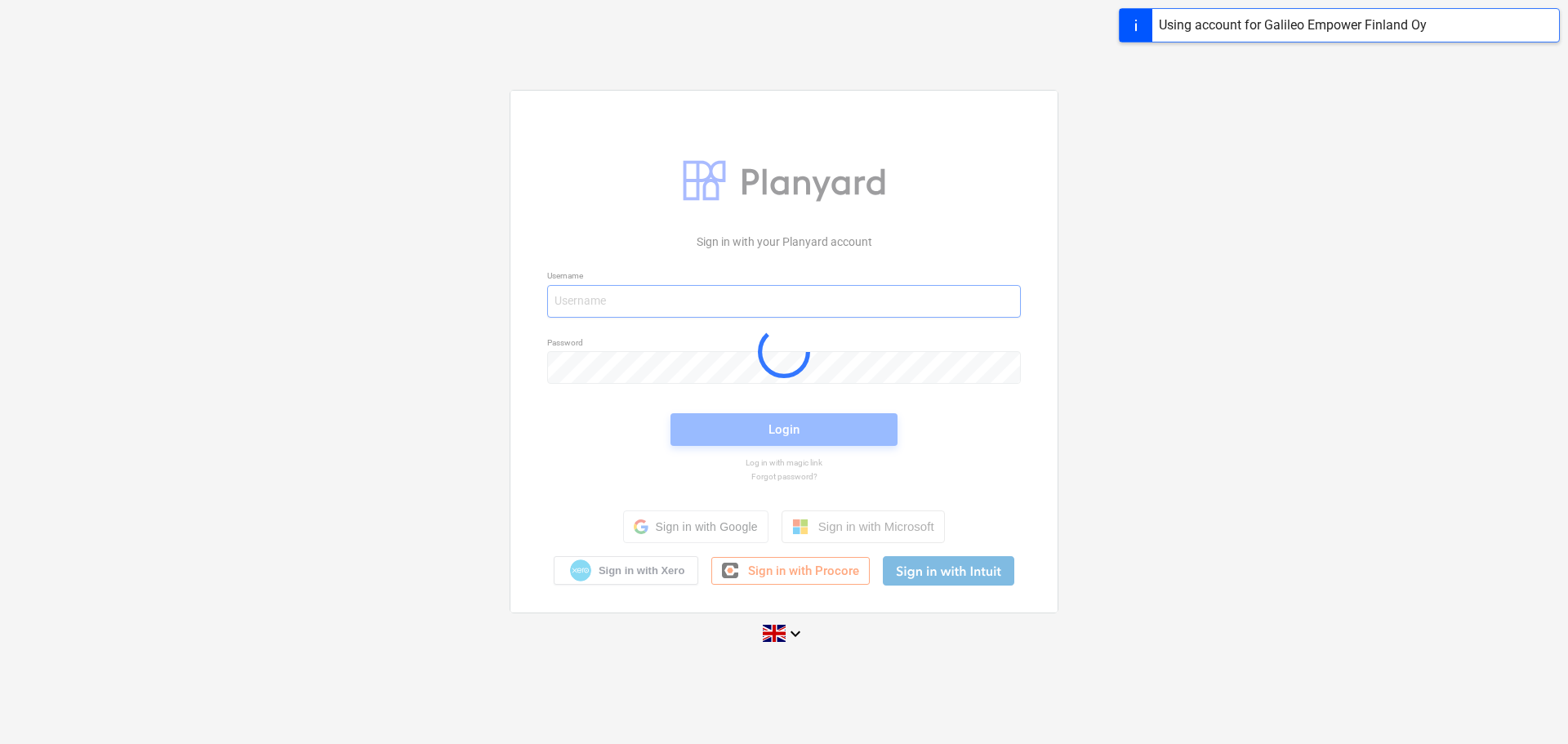
type input "[EMAIL_ADDRESS][DOMAIN_NAME]"
